Goal: Register for event/course

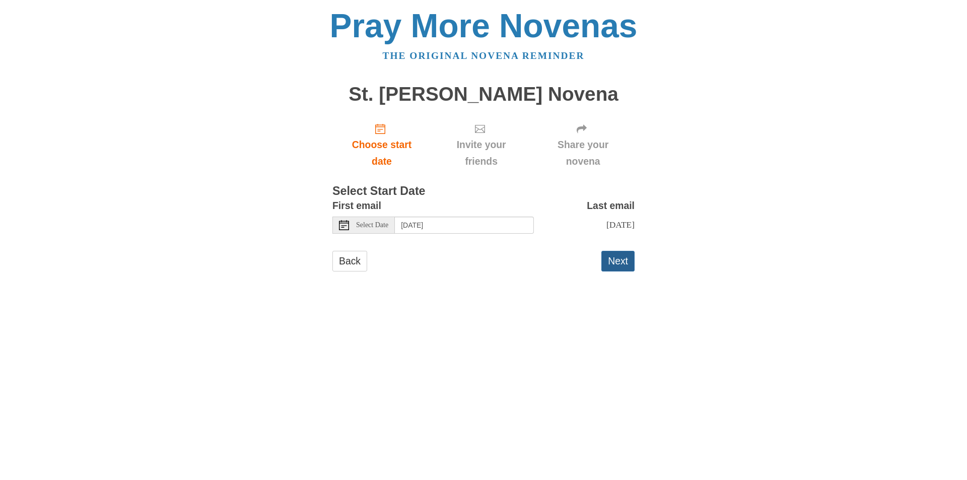
click at [624, 263] on button "Next" at bounding box center [618, 261] width 33 height 21
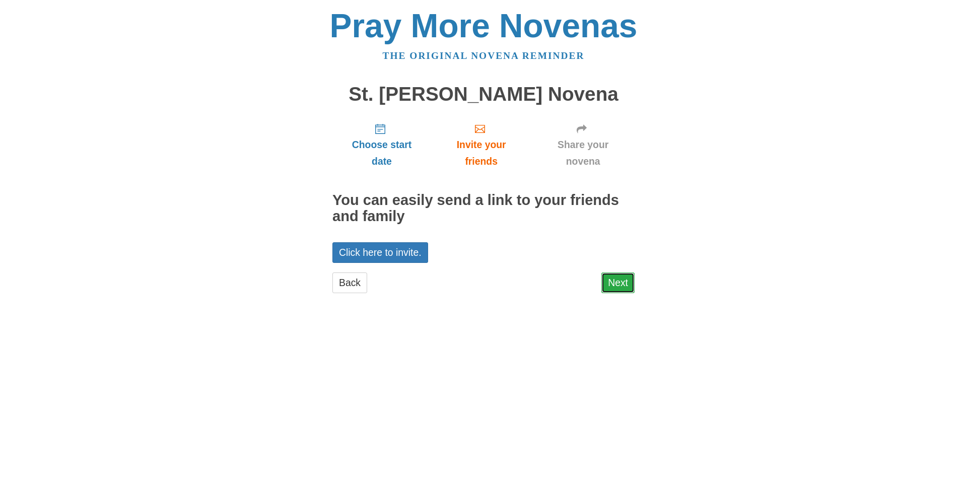
click at [620, 291] on link "Next" at bounding box center [618, 283] width 33 height 21
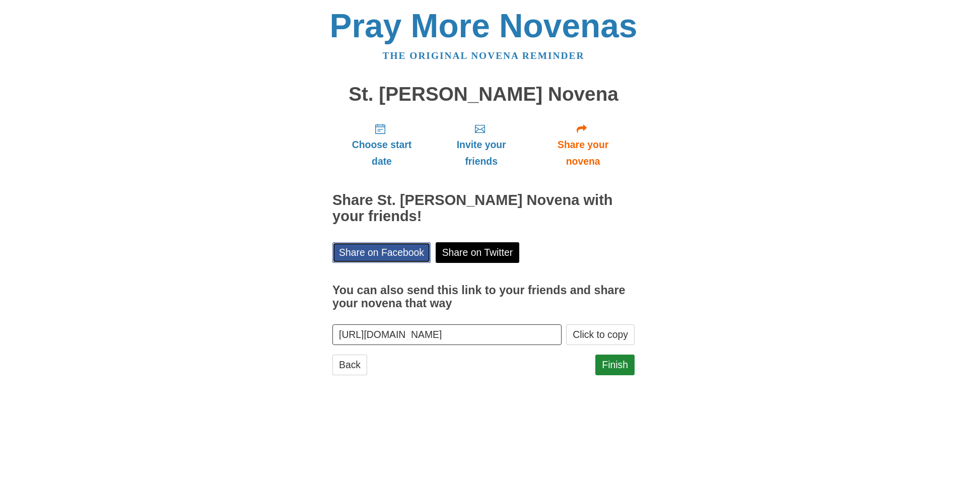
click at [390, 255] on link "Share on Facebook" at bounding box center [382, 252] width 98 height 21
